Goal: Task Accomplishment & Management: Manage account settings

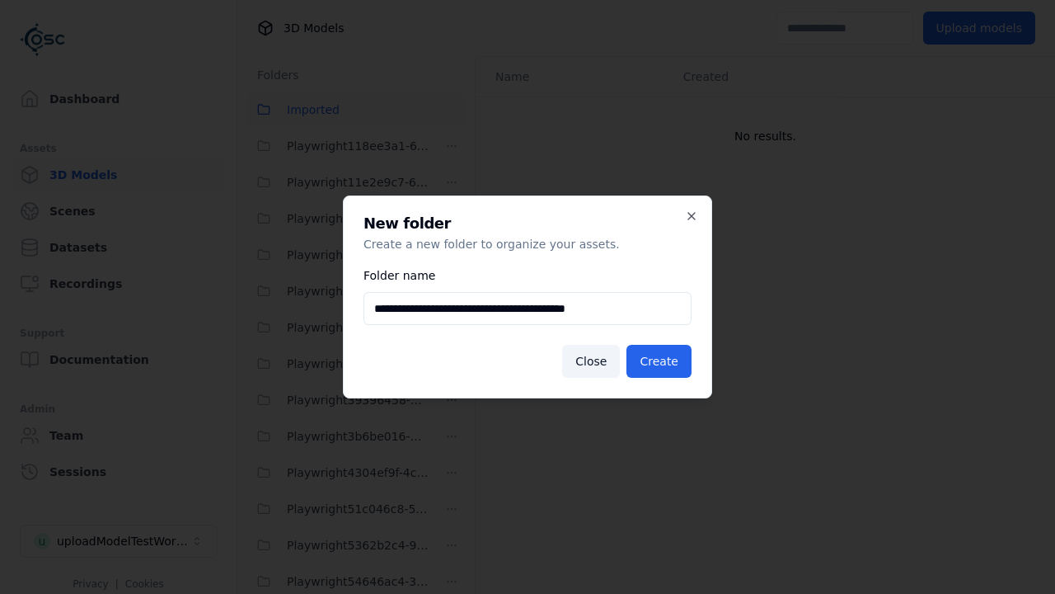
scroll to position [1125, 0]
type input "**********"
click at [661, 361] on button "Create" at bounding box center [659, 361] width 65 height 33
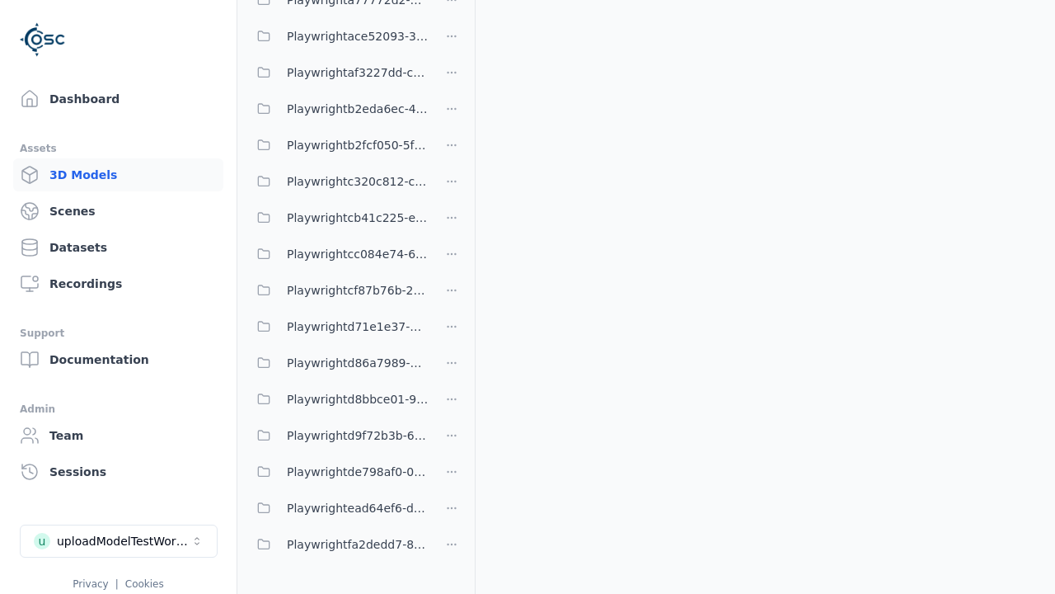
click at [338, 544] on span "Playwrightfa2dedd7-83d1-48b2-a06f-a16c3db01942" at bounding box center [358, 544] width 142 height 20
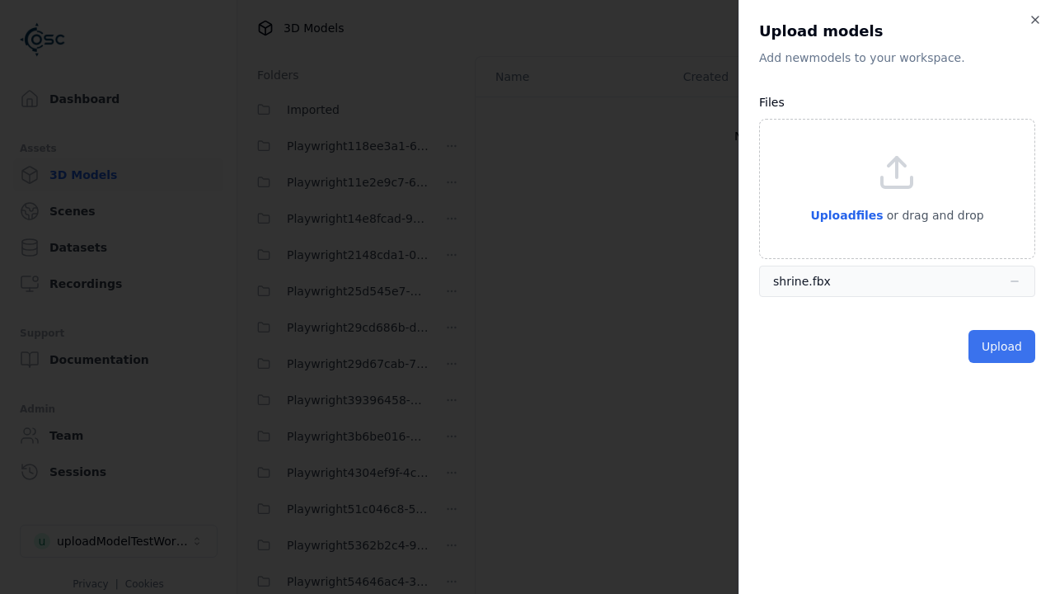
click at [1003, 346] on button "Upload" at bounding box center [1002, 346] width 67 height 33
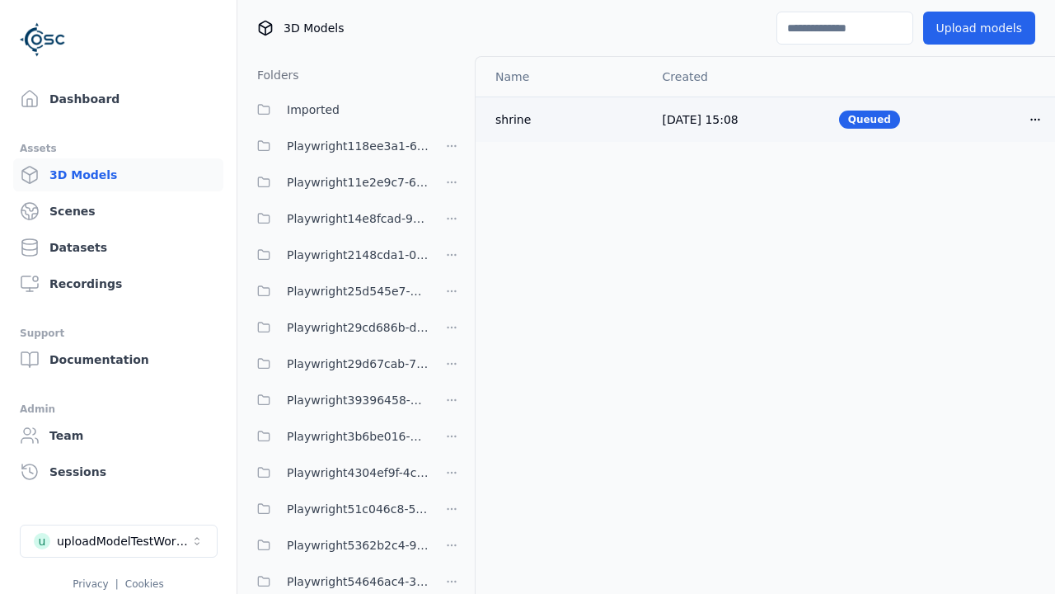
click at [1035, 119] on html "Support Dashboard Assets 3D Models Scenes Datasets Recordings Support Documenta…" at bounding box center [527, 297] width 1055 height 594
click at [999, 183] on div "Delete" at bounding box center [999, 183] width 97 height 26
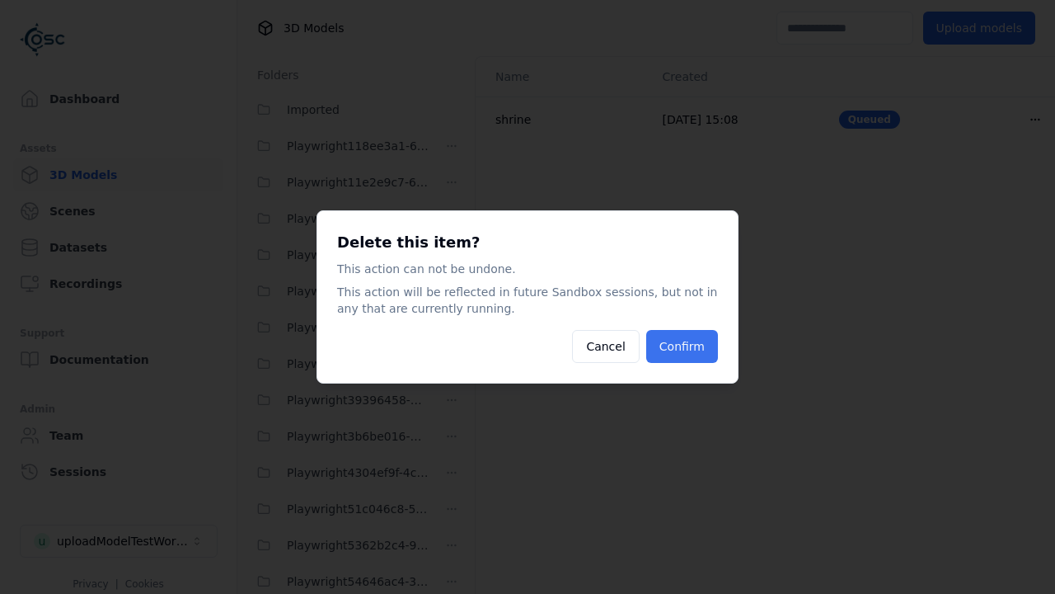
click at [683, 346] on button "Confirm" at bounding box center [682, 346] width 72 height 33
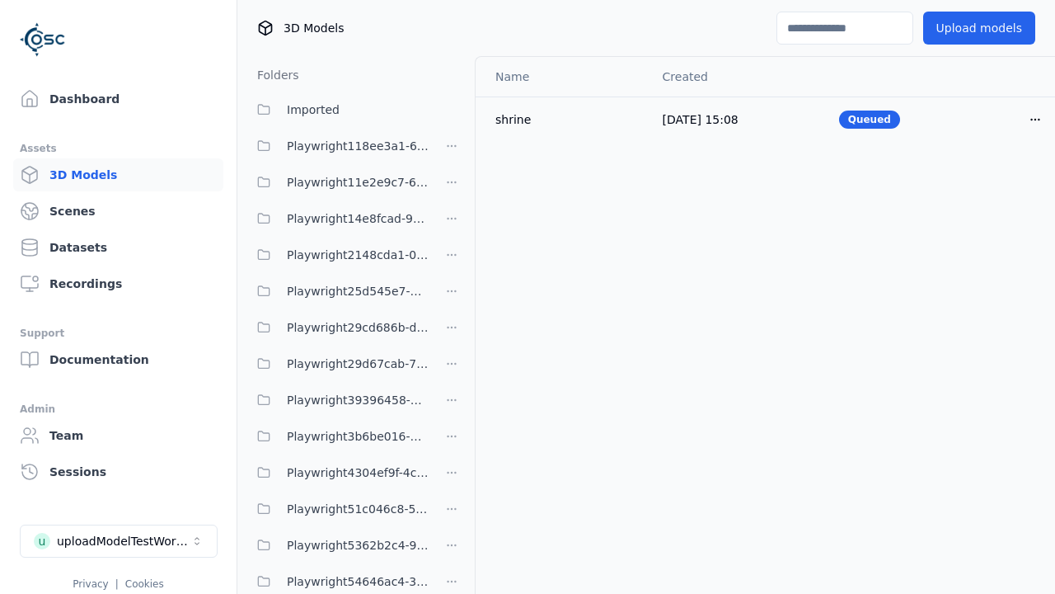
click at [452, 448] on html "Support Dashboard Assets 3D Models Scenes Datasets Recordings Support Documenta…" at bounding box center [527, 297] width 1055 height 594
